Goal: Task Accomplishment & Management: Manage account settings

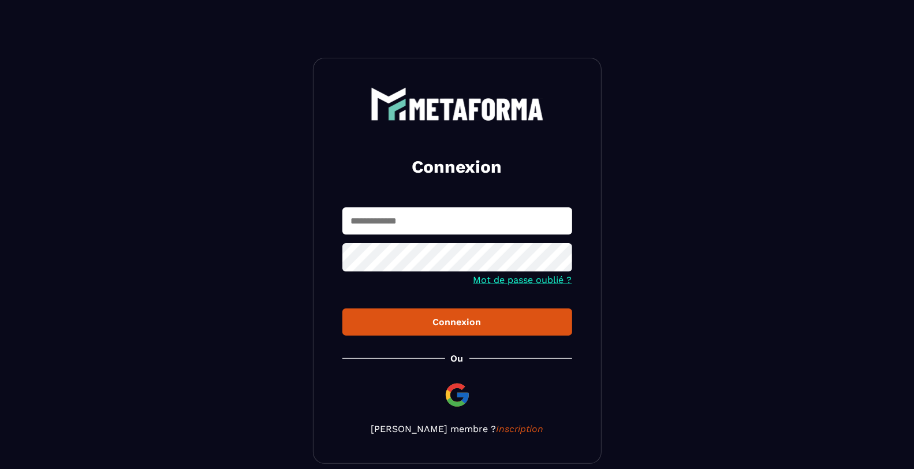
type input "**********"
click at [466, 319] on div "Connexion" at bounding box center [456, 321] width 211 height 11
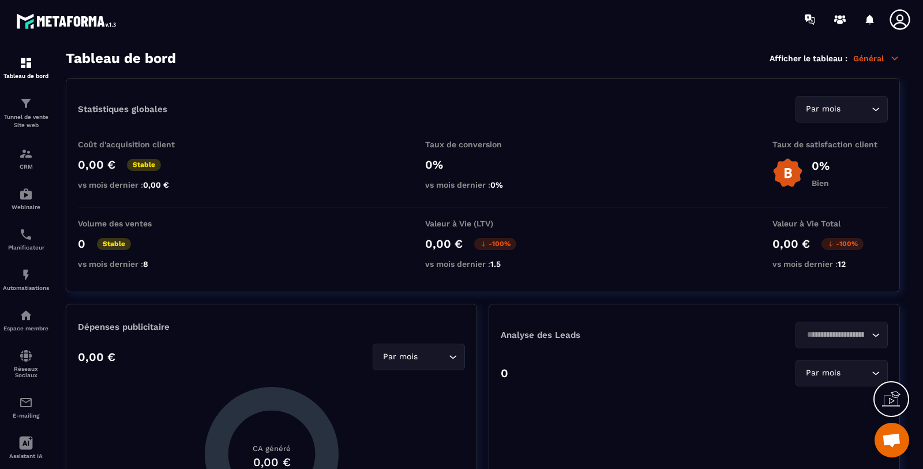
click at [35, 117] on p "Tunnel de vente Site web" at bounding box center [26, 121] width 46 height 16
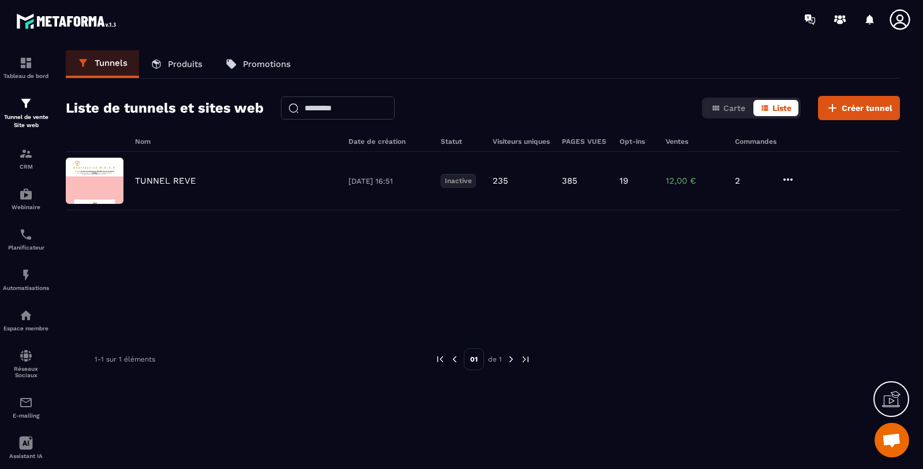
click at [167, 177] on p "TUNNEL REVE" at bounding box center [165, 180] width 61 height 10
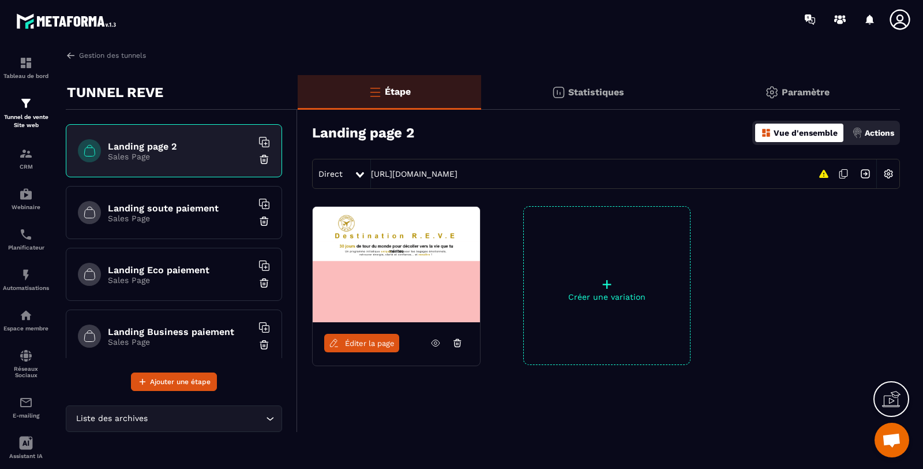
click at [436, 341] on icon at bounding box center [436, 343] width 10 height 10
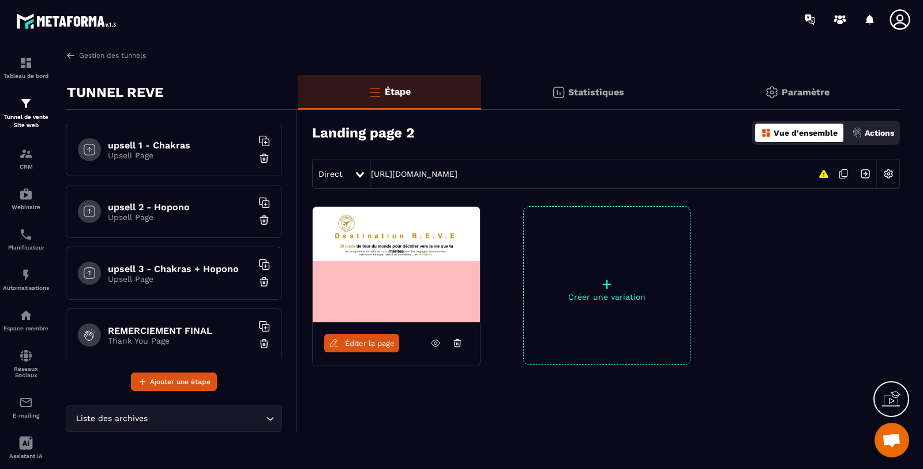
scroll to position [623, 0]
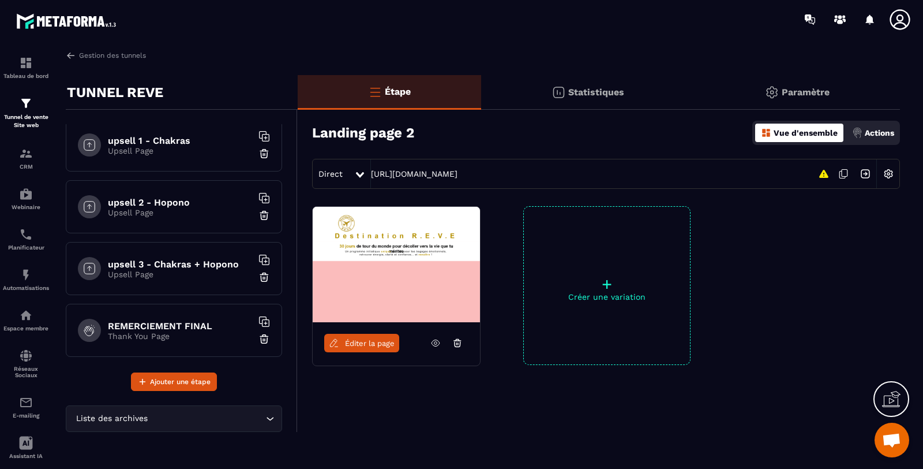
click at [194, 420] on input "Search for option" at bounding box center [206, 418] width 113 height 13
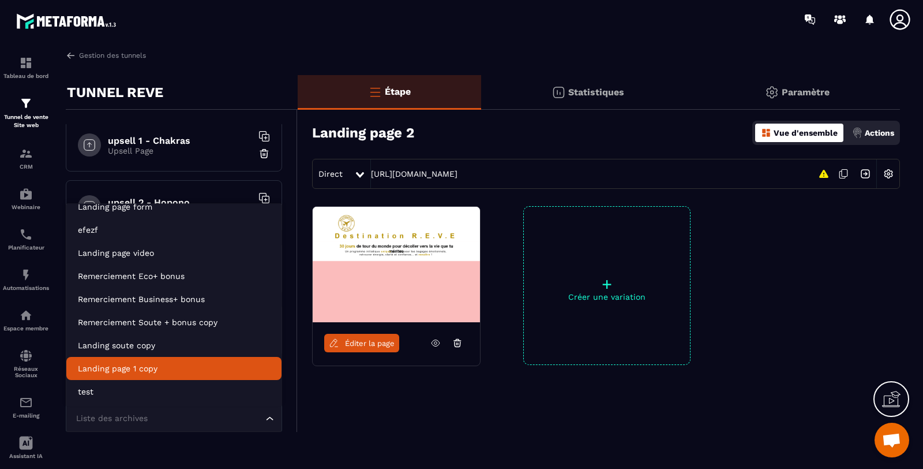
scroll to position [0, 0]
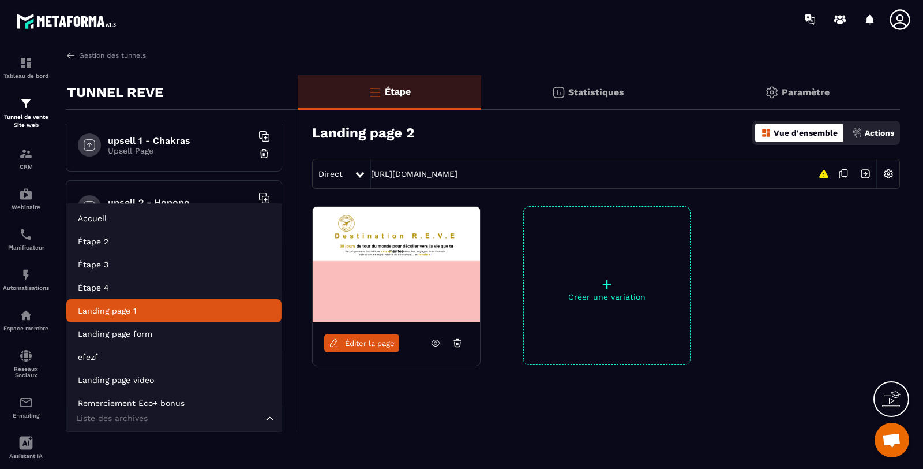
click at [193, 310] on p "Landing page 1" at bounding box center [174, 311] width 192 height 12
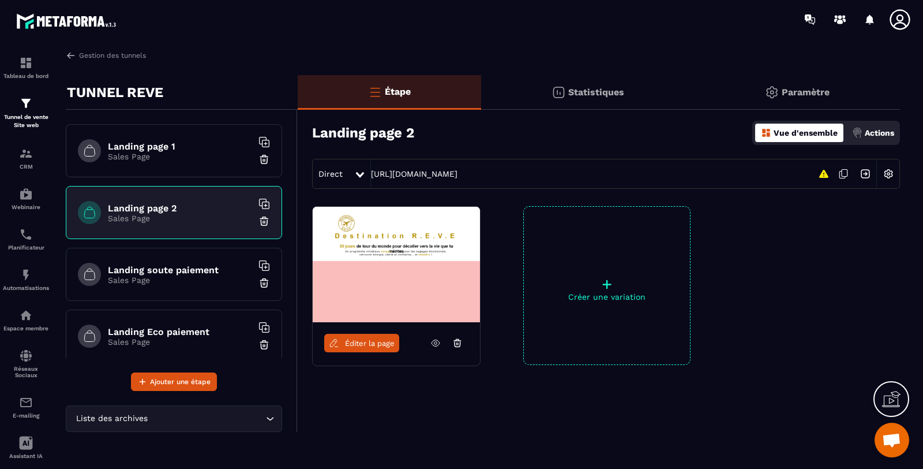
click at [178, 141] on h6 "Landing page 1" at bounding box center [180, 146] width 144 height 11
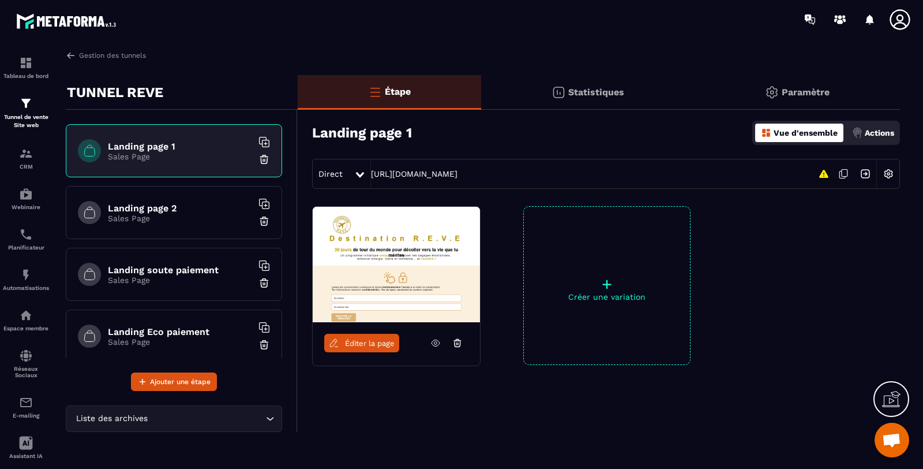
click at [432, 340] on icon at bounding box center [436, 343] width 10 height 10
click at [886, 170] on img at bounding box center [889, 174] width 22 height 22
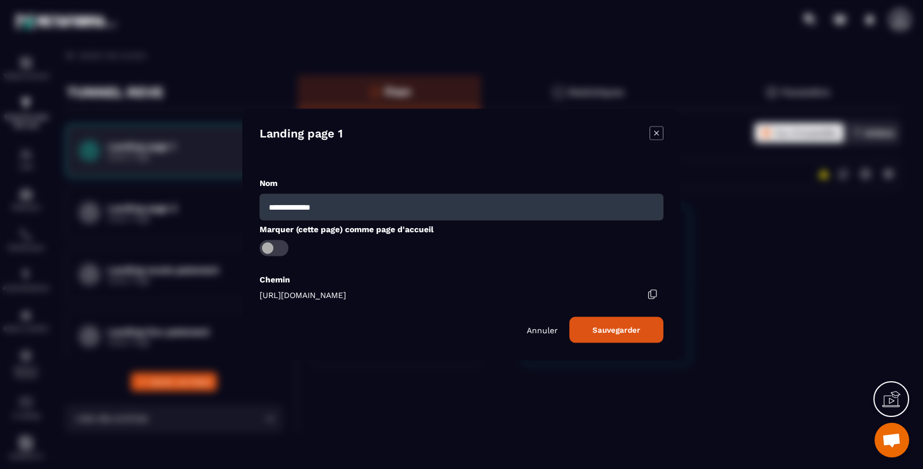
click at [548, 326] on p "Annuler" at bounding box center [542, 329] width 31 height 9
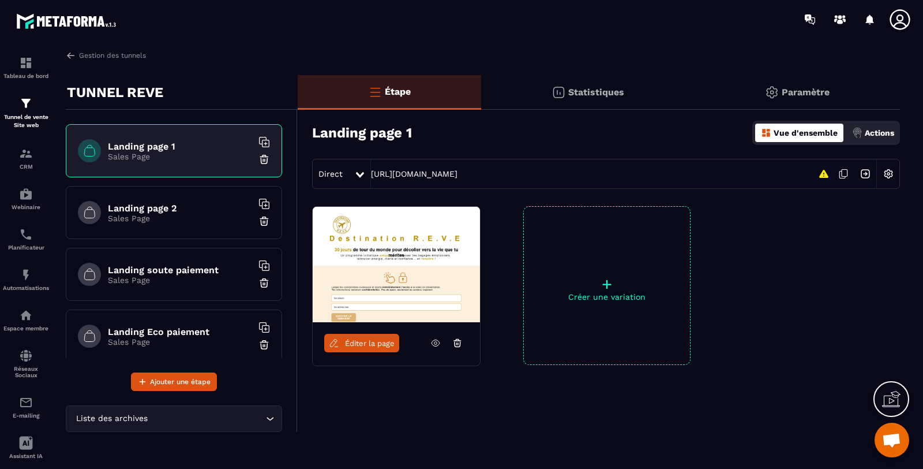
click at [870, 132] on p "Actions" at bounding box center [879, 132] width 29 height 9
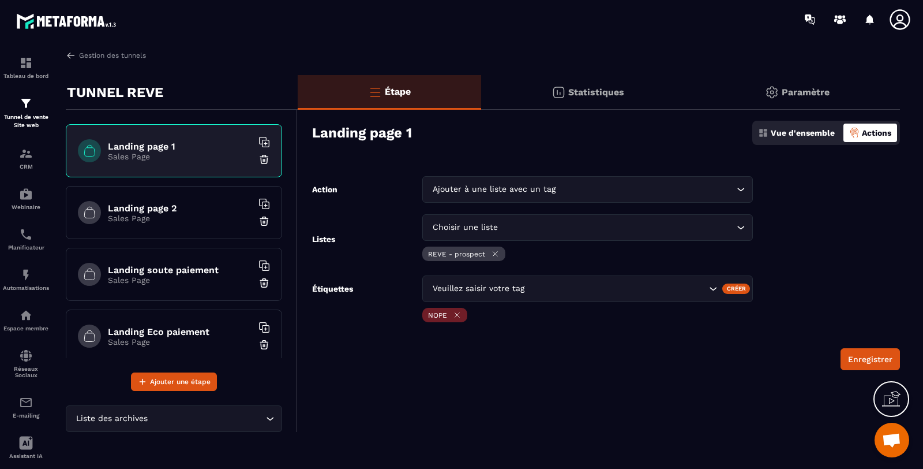
click at [814, 134] on p "Vue d'ensemble" at bounding box center [803, 132] width 64 height 9
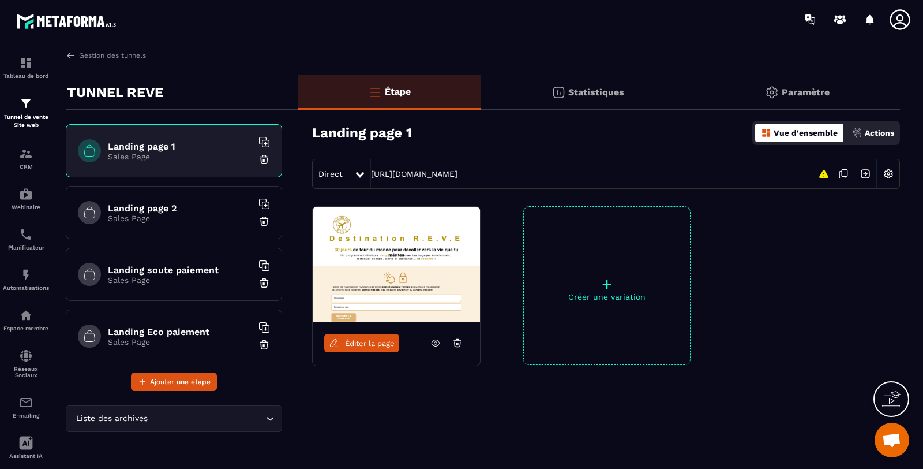
click at [829, 96] on p "Paramètre" at bounding box center [806, 92] width 48 height 11
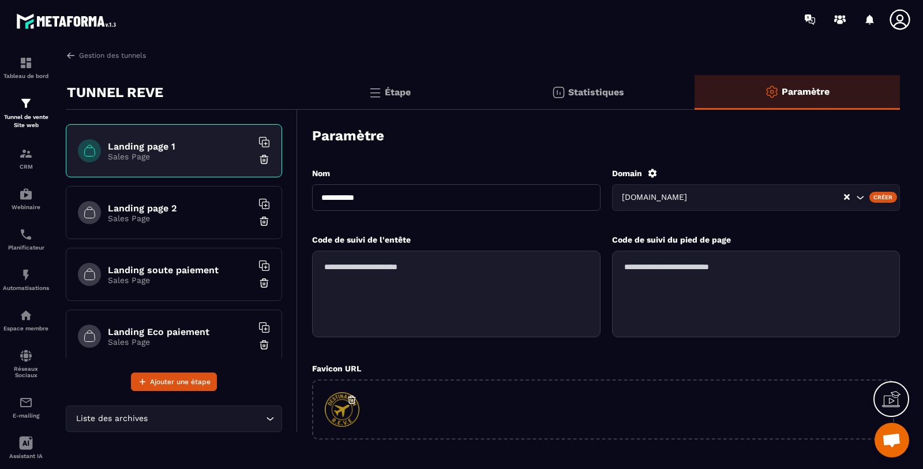
click at [413, 84] on div "Étape" at bounding box center [390, 92] width 184 height 35
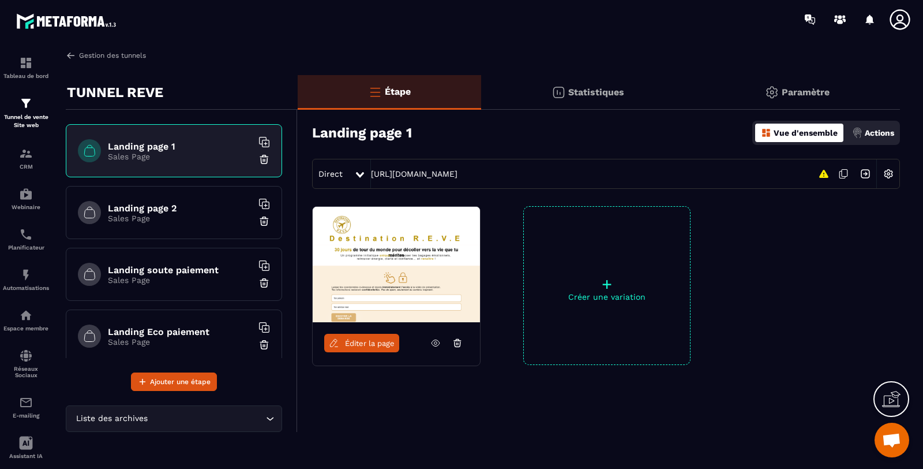
click at [93, 56] on link "Gestion des tunnels" at bounding box center [106, 55] width 80 height 10
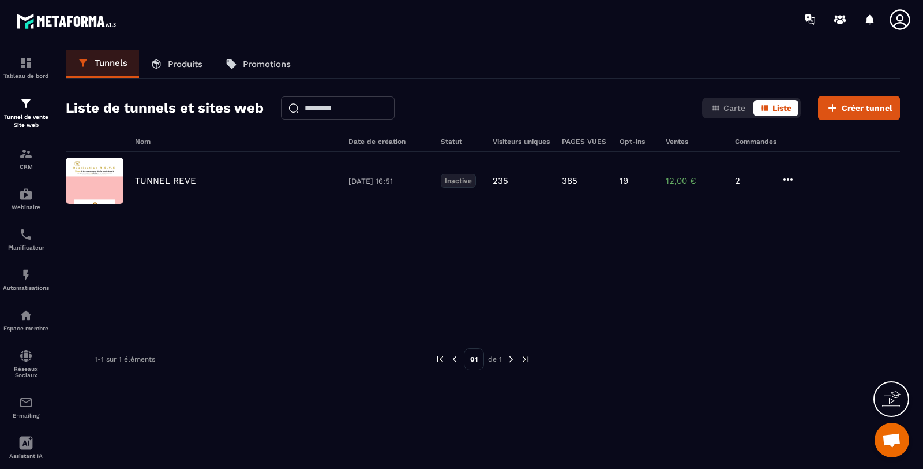
click at [788, 174] on icon at bounding box center [788, 180] width 14 height 14
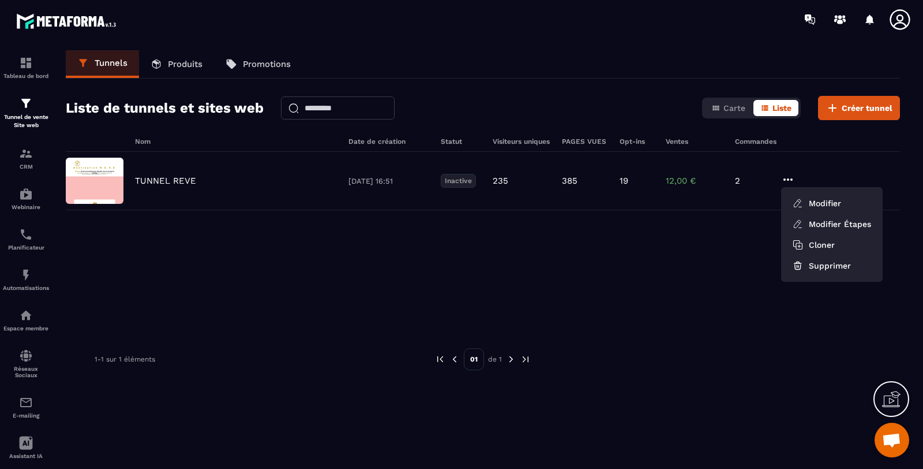
click at [475, 81] on div "Tunnels Produits Promotions Liste de tunnels et sites web Carte Liste Créer tun…" at bounding box center [483, 257] width 858 height 414
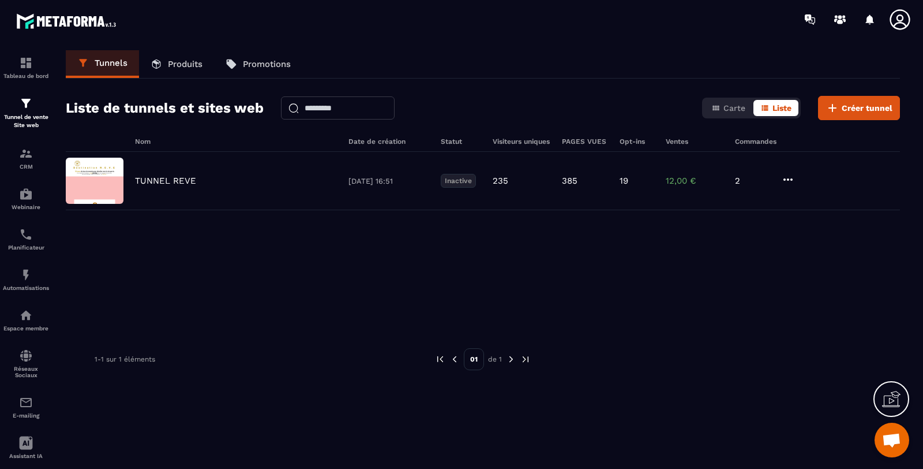
click at [792, 178] on icon at bounding box center [788, 179] width 9 height 2
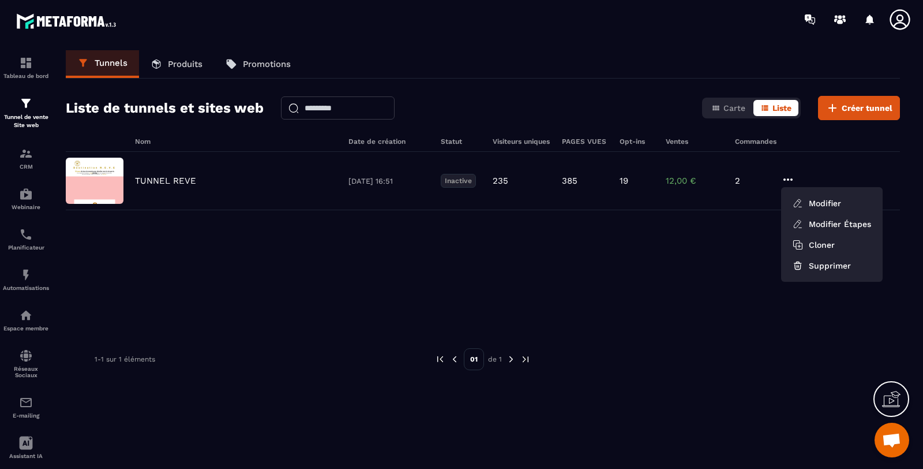
click at [185, 184] on p "TUNNEL REVE" at bounding box center [165, 180] width 61 height 10
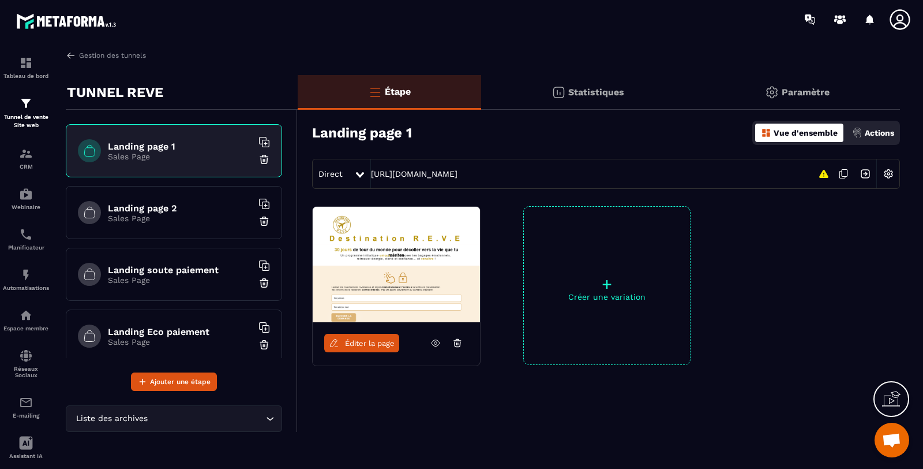
click at [810, 88] on p "Paramètre" at bounding box center [806, 92] width 48 height 11
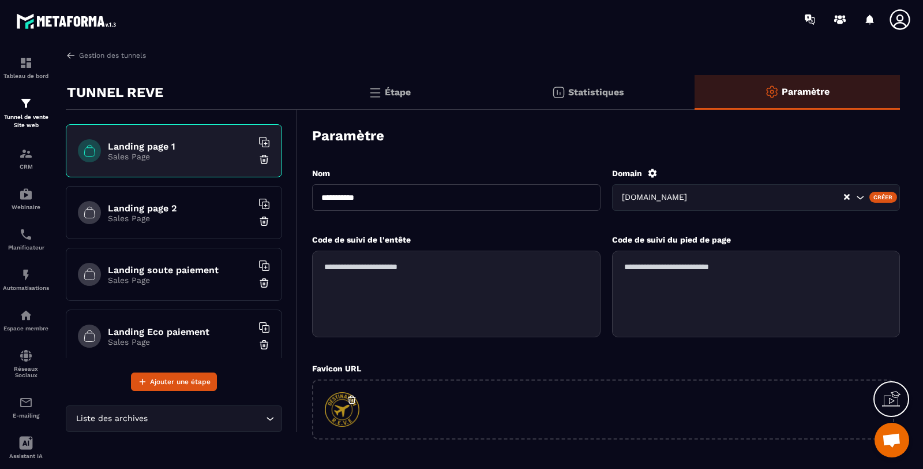
click at [600, 86] on div "Statistiques" at bounding box center [588, 92] width 214 height 35
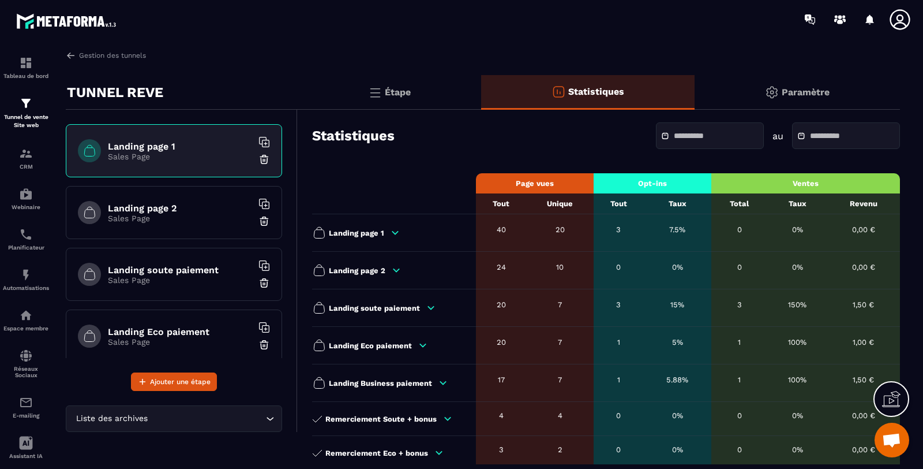
click at [414, 87] on div "Étape" at bounding box center [390, 92] width 184 height 35
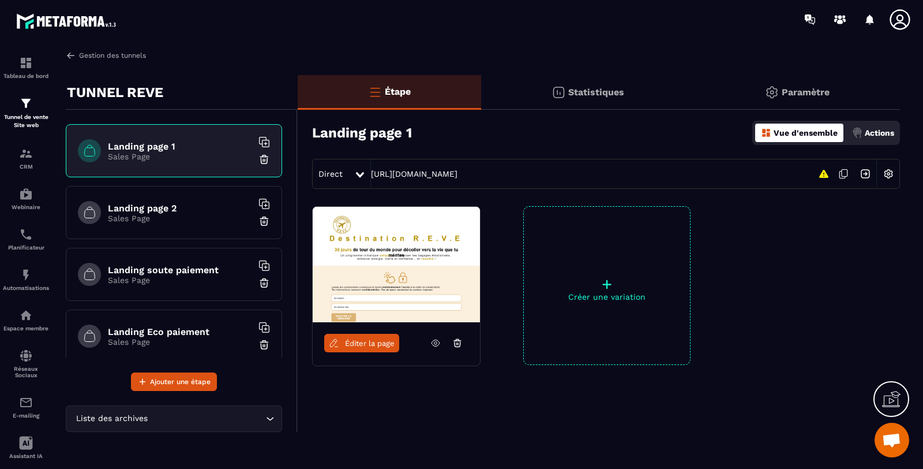
click at [126, 55] on link "Gestion des tunnels" at bounding box center [106, 55] width 80 height 10
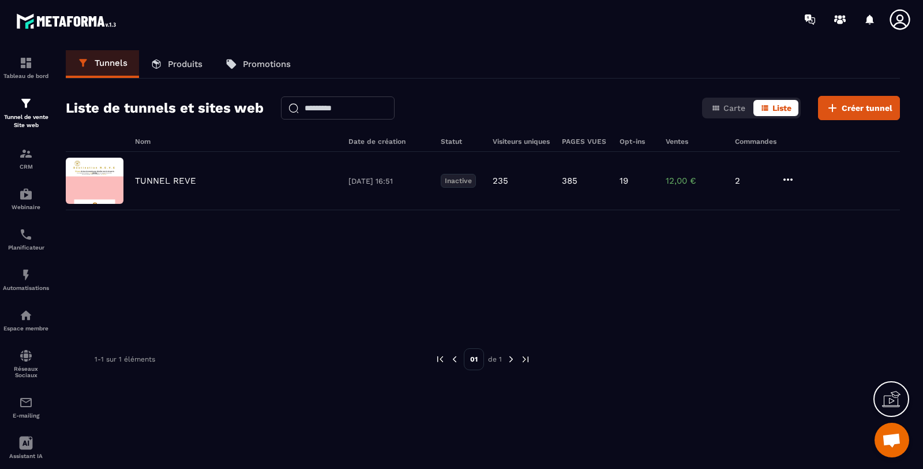
click at [797, 177] on div "TUNNEL REVE [DATE] 16:51 Inactive 235 385 19 12,00 € 2" at bounding box center [483, 181] width 835 height 58
click at [789, 179] on icon at bounding box center [788, 180] width 14 height 14
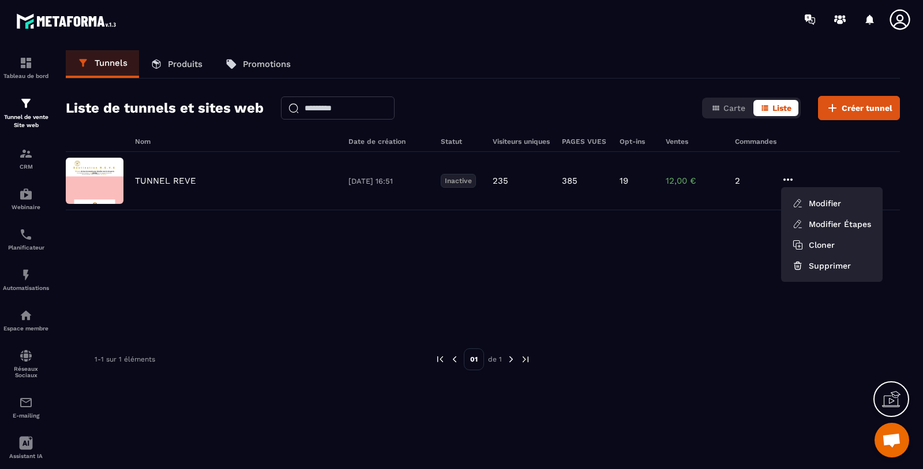
click at [815, 199] on button "Modifier" at bounding box center [832, 203] width 92 height 21
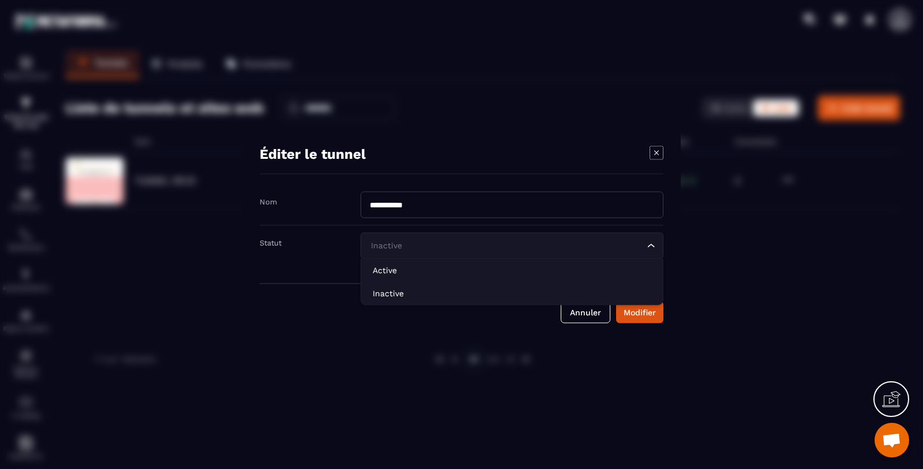
click at [469, 238] on div "Inactive Loading..." at bounding box center [512, 246] width 303 height 27
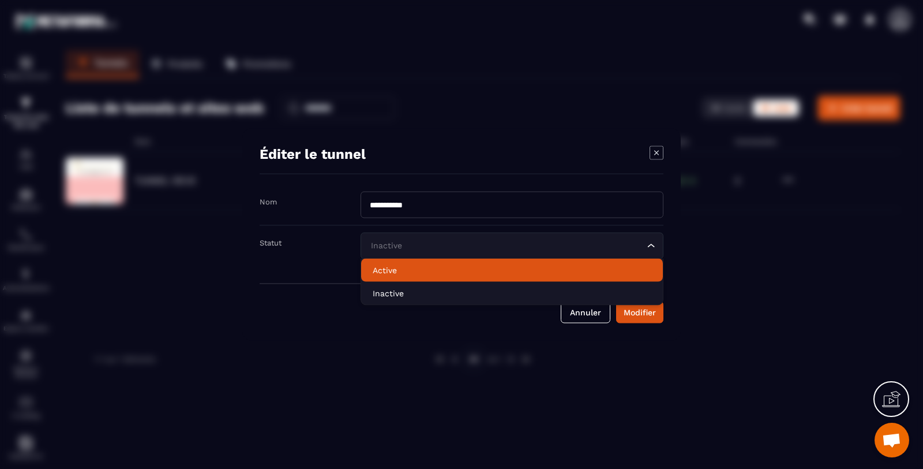
click at [439, 269] on p "Active" at bounding box center [512, 270] width 279 height 12
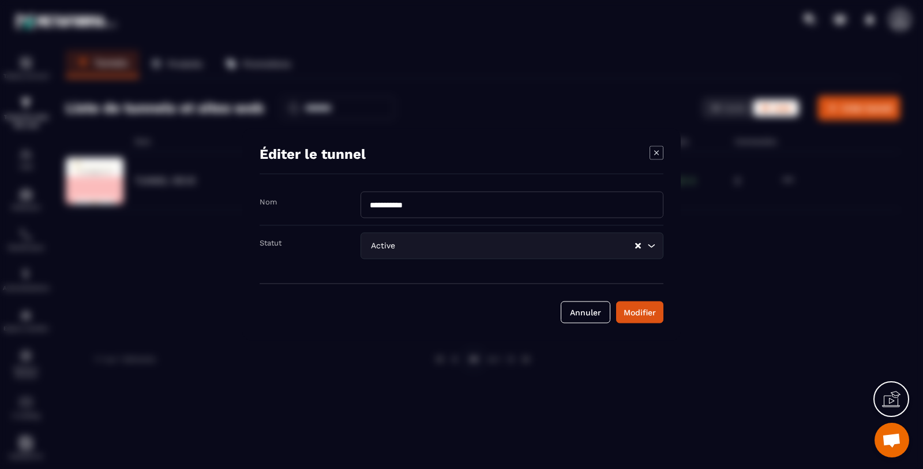
click at [645, 315] on div "Modifier" at bounding box center [640, 312] width 32 height 12
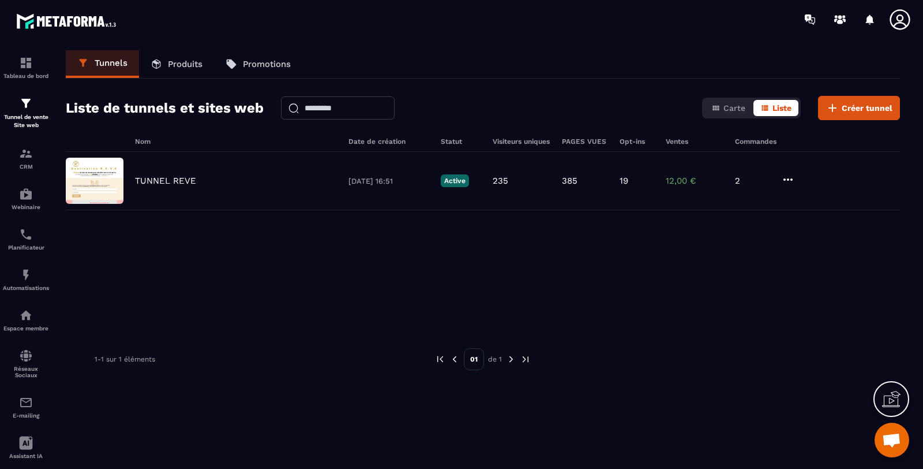
click at [200, 181] on div "TUNNEL REVE" at bounding box center [236, 180] width 202 height 10
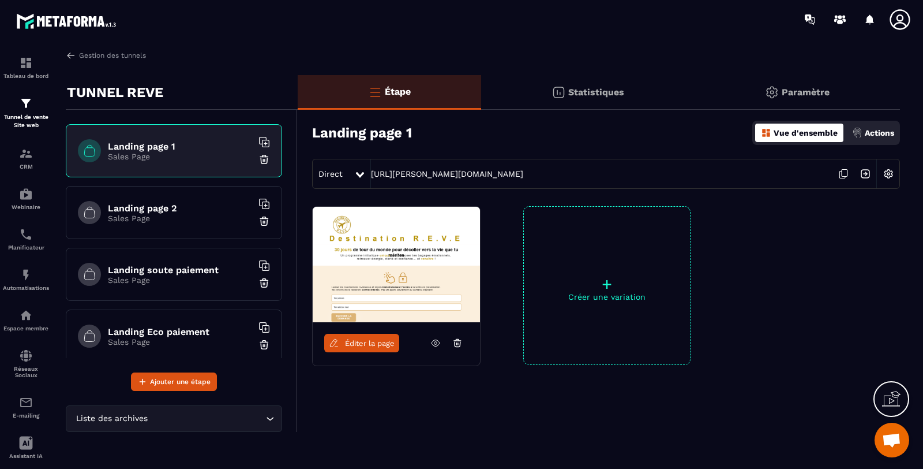
click at [843, 175] on icon at bounding box center [844, 174] width 22 height 22
click at [125, 53] on link "Gestion des tunnels" at bounding box center [106, 55] width 80 height 10
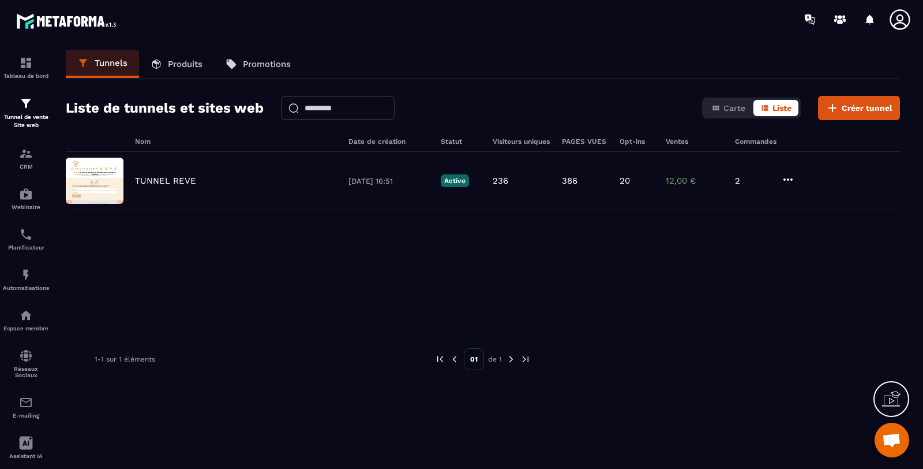
click at [792, 173] on icon at bounding box center [788, 180] width 14 height 14
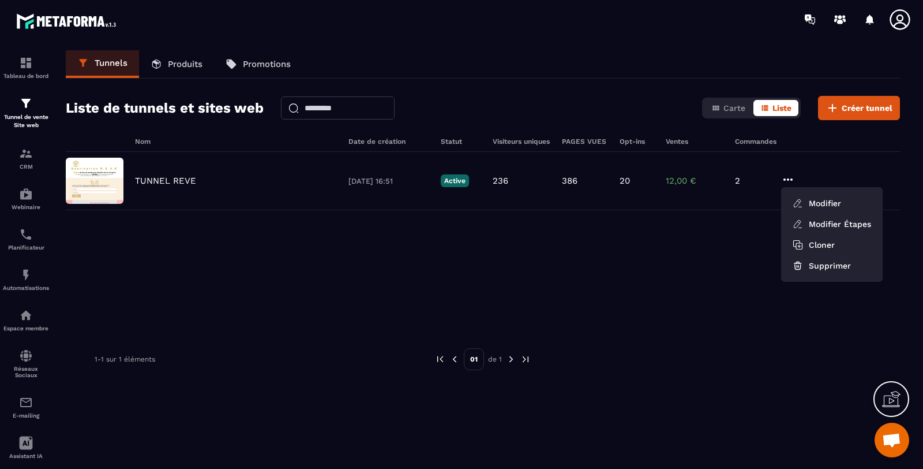
click at [818, 201] on button "Modifier" at bounding box center [832, 203] width 92 height 21
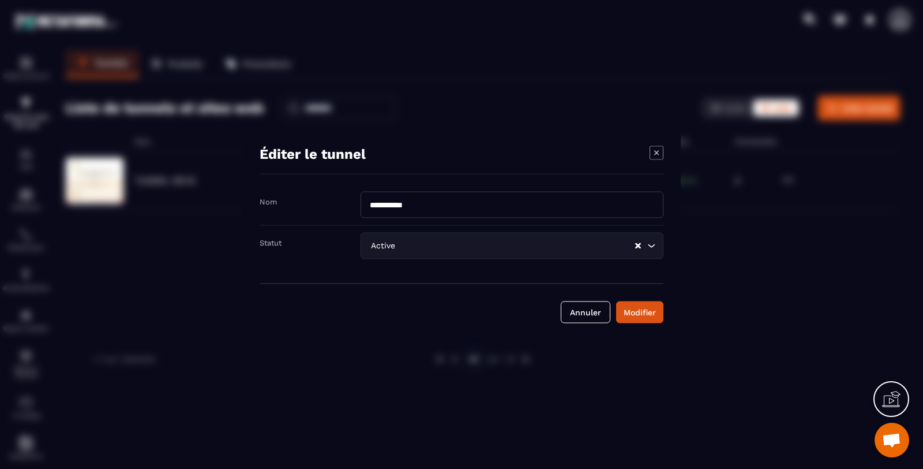
click at [405, 249] on input "Search for option" at bounding box center [516, 246] width 237 height 13
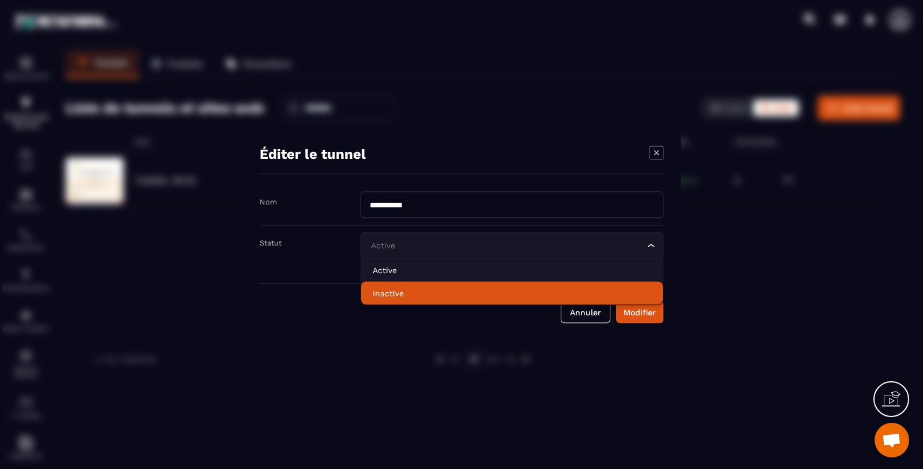
click at [392, 285] on li "Inactive" at bounding box center [512, 293] width 302 height 23
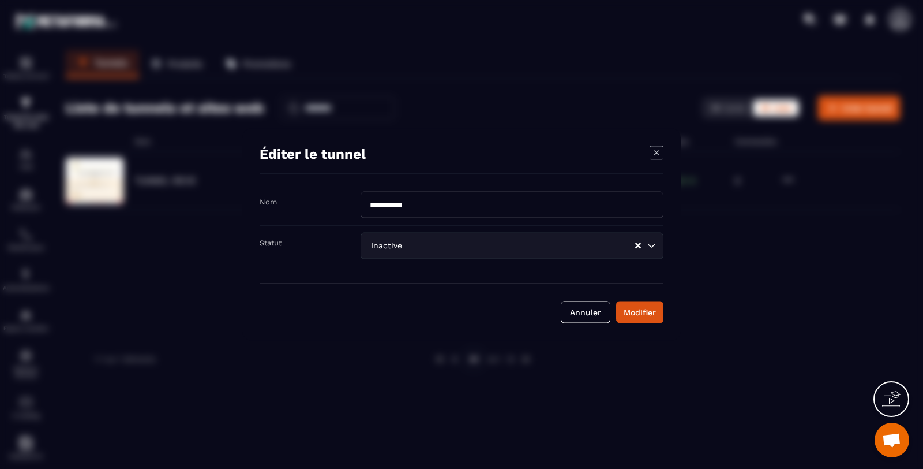
click at [649, 308] on div "Modifier" at bounding box center [640, 312] width 32 height 12
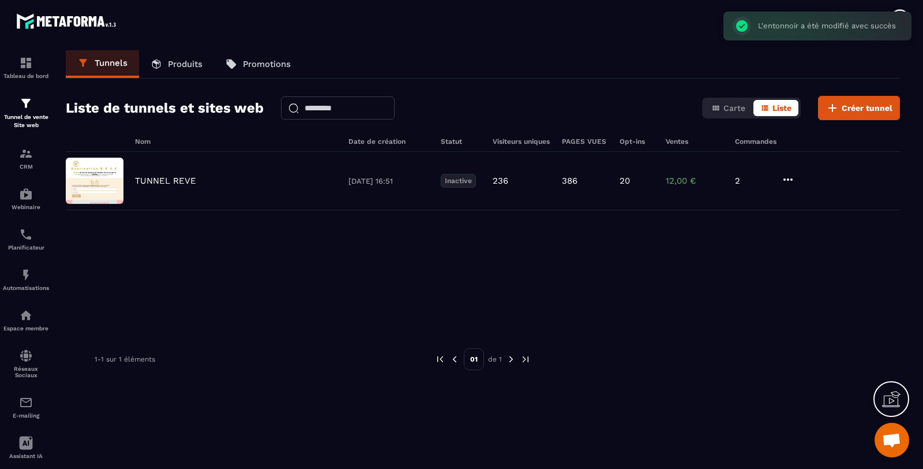
click at [518, 226] on div "TUNNEL REVE [DATE] 16:51 Inactive 236 386 20 12,00 € 2" at bounding box center [483, 238] width 835 height 173
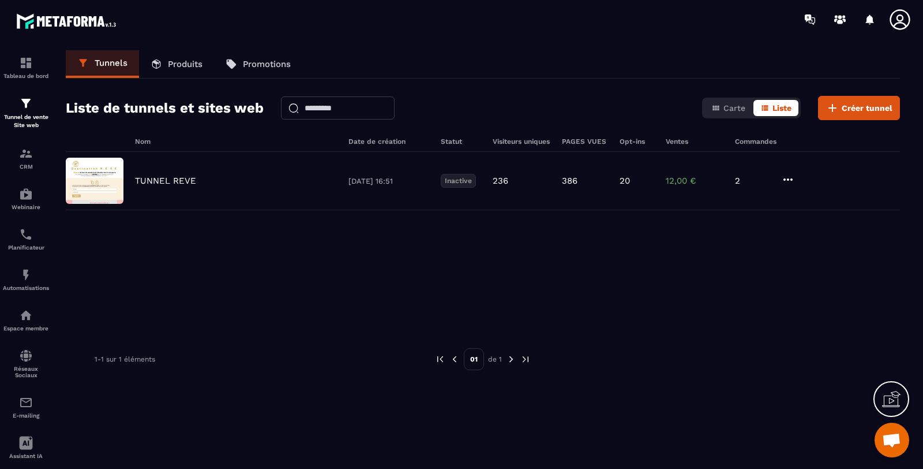
click at [590, 298] on div "TUNNEL REVE [DATE] 16:51 Inactive 236 386 20 12,00 € 2" at bounding box center [483, 238] width 835 height 173
click at [0, 0] on img at bounding box center [0, 0] width 0 height 0
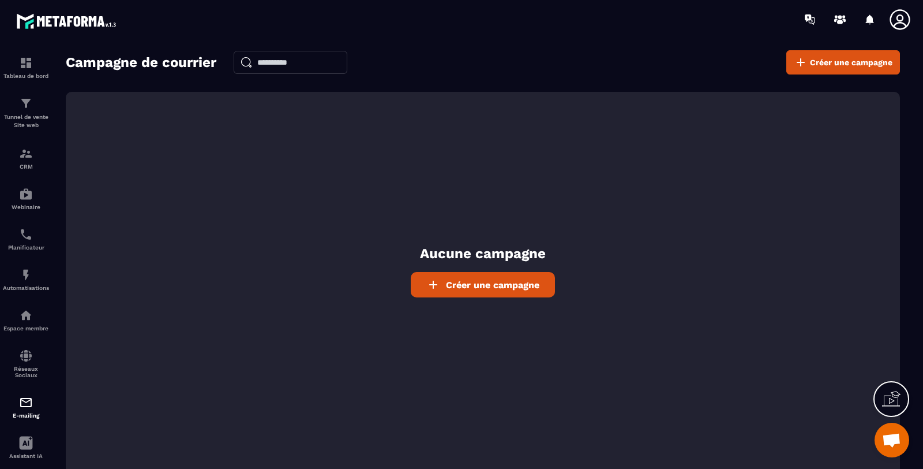
click at [0, 0] on img at bounding box center [0, 0] width 0 height 0
